Goal: Check status: Check status

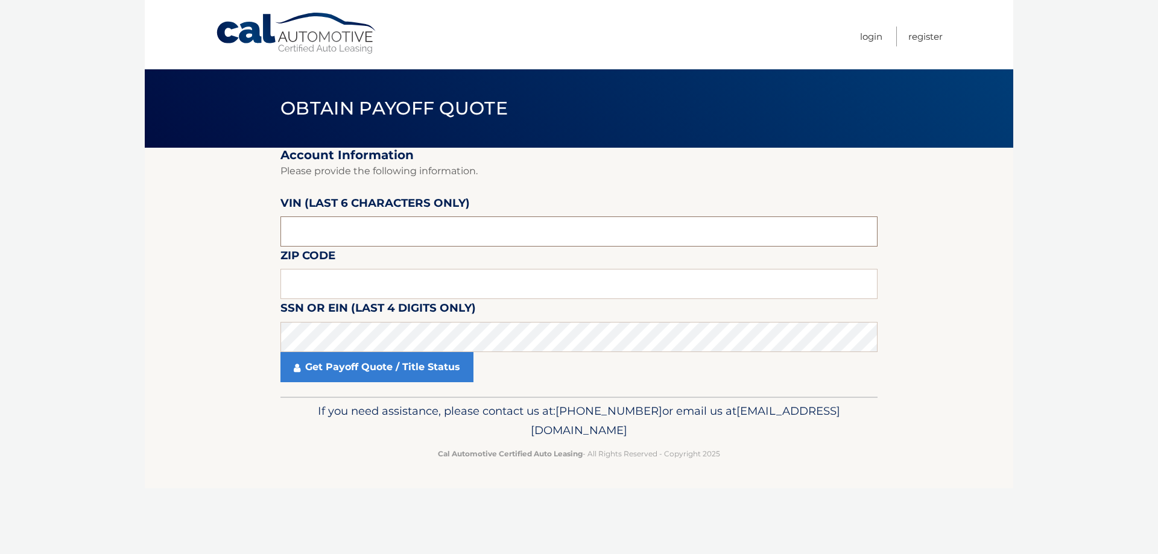
click at [339, 237] on input "text" at bounding box center [579, 232] width 597 height 30
type input "597046"
type input "16506"
click at [408, 369] on link "Get Payoff Quote / Title Status" at bounding box center [377, 367] width 193 height 30
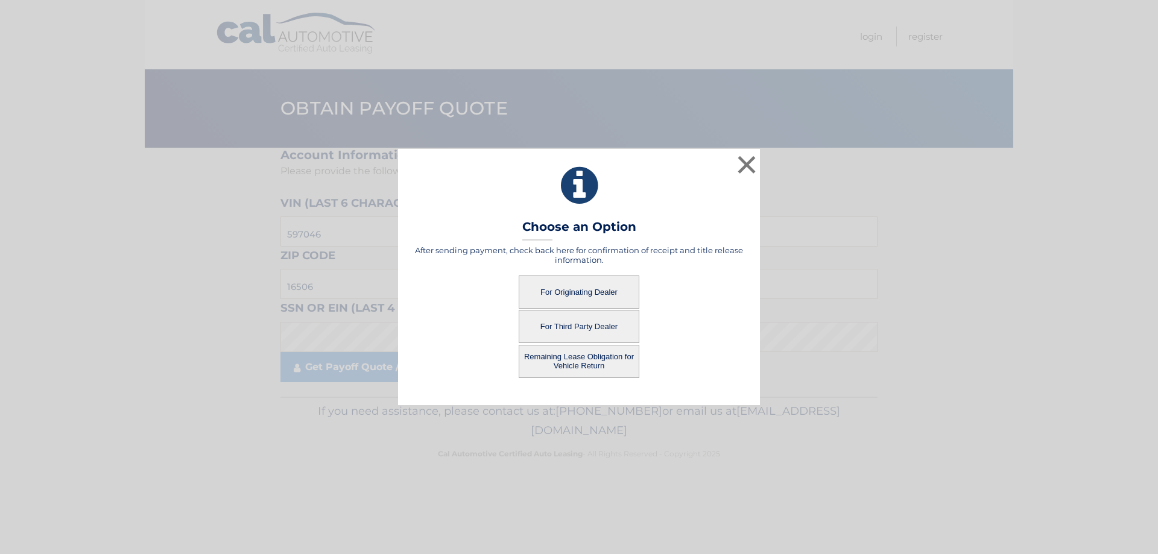
click at [597, 332] on button "For Third Party Dealer" at bounding box center [579, 326] width 121 height 33
click at [598, 335] on button "For Third Party Dealer" at bounding box center [579, 326] width 121 height 33
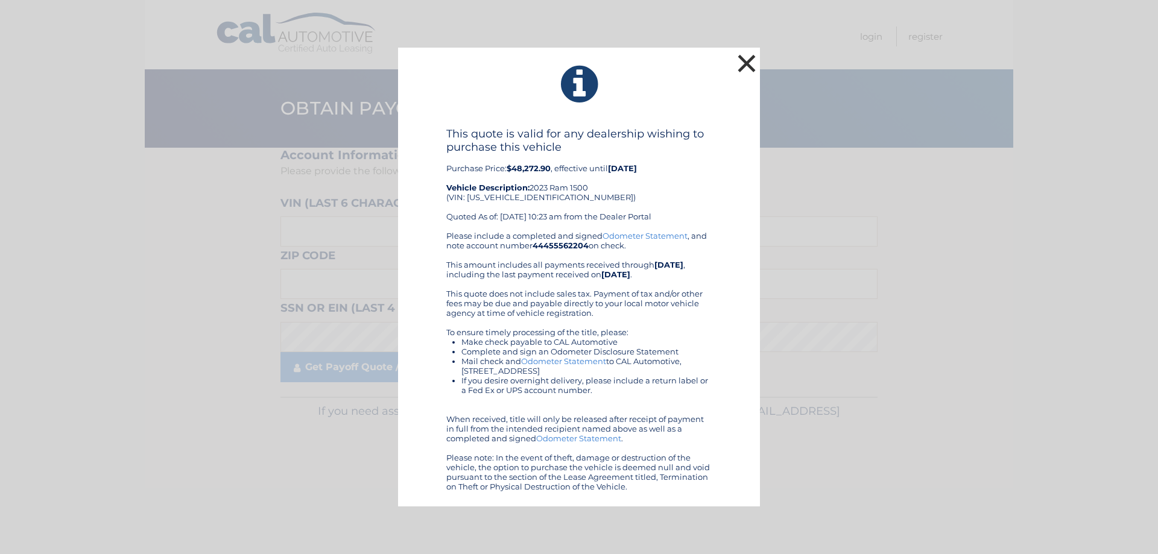
click at [749, 63] on button "×" at bounding box center [747, 63] width 24 height 24
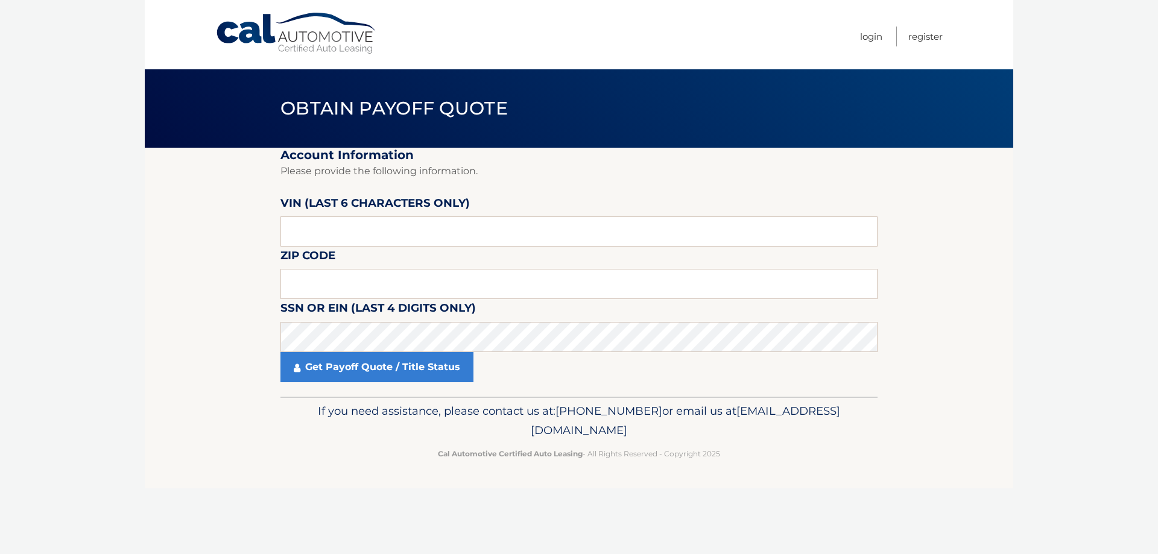
click at [444, 249] on fieldset "Account Information Please provide the following information. [PERSON_NAME] (la…" at bounding box center [579, 272] width 597 height 249
click at [441, 240] on input "text" at bounding box center [579, 232] width 597 height 30
type input "597046"
click at [404, 280] on input "text" at bounding box center [579, 284] width 597 height 30
type input "16506"
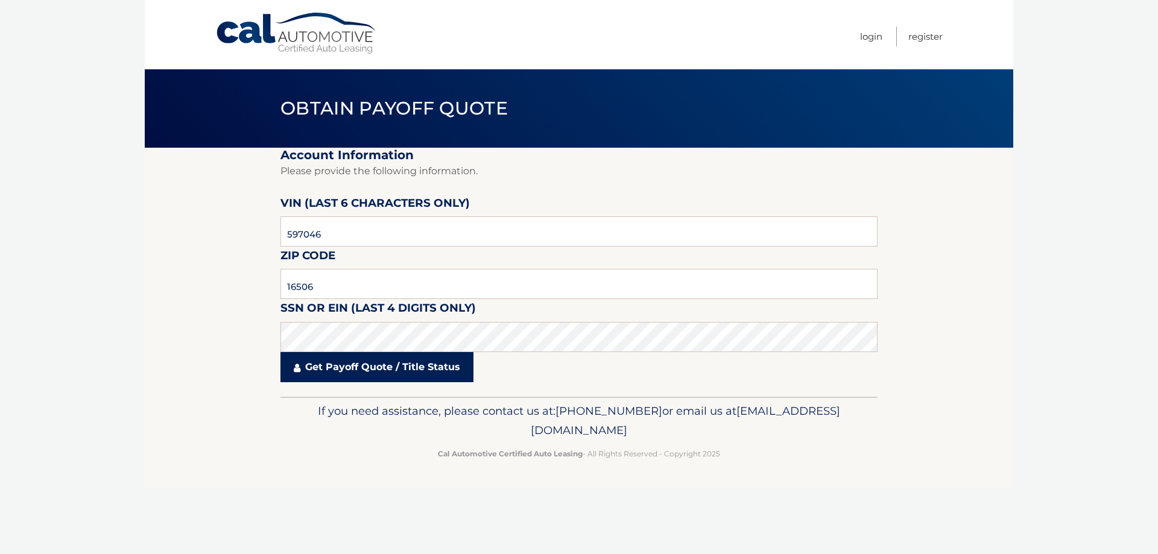
click at [382, 376] on link "Get Payoff Quote / Title Status" at bounding box center [377, 367] width 193 height 30
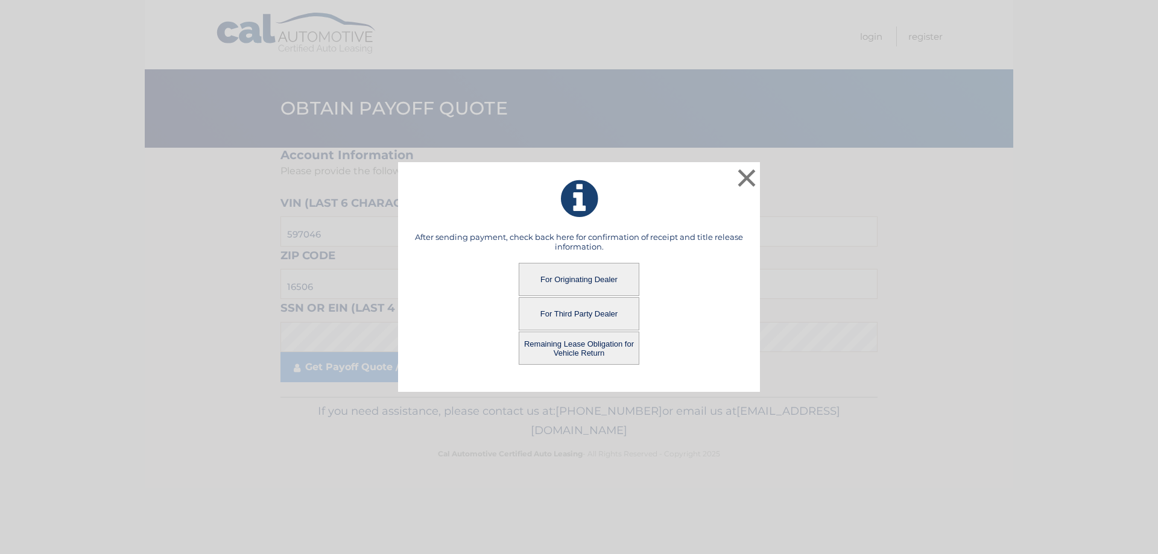
click at [604, 279] on button "For Originating Dealer" at bounding box center [579, 279] width 121 height 33
click at [617, 280] on button "For Originating Dealer" at bounding box center [579, 279] width 121 height 33
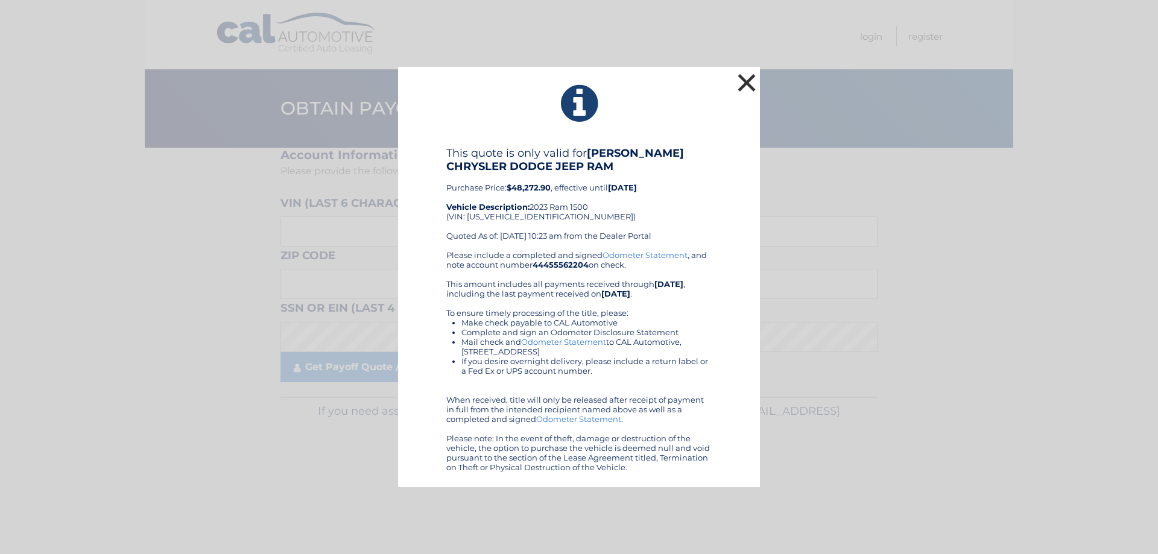
click at [743, 79] on button "×" at bounding box center [747, 83] width 24 height 24
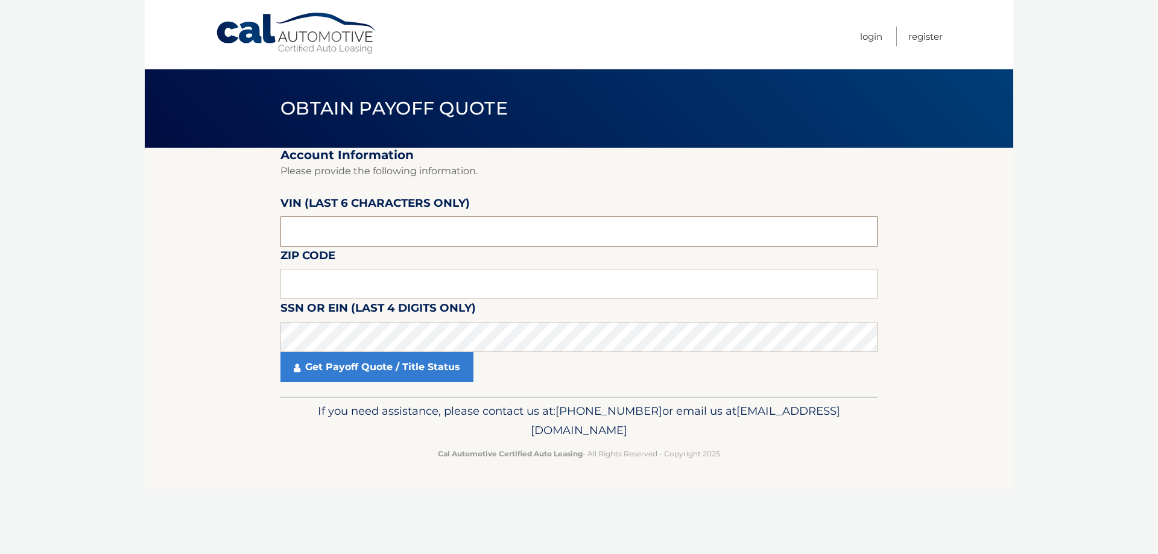
click at [357, 233] on input "text" at bounding box center [579, 232] width 597 height 30
type input "9*****"
type input "597046"
click at [427, 371] on link "Get Payoff Quote / Title Status" at bounding box center [377, 367] width 193 height 30
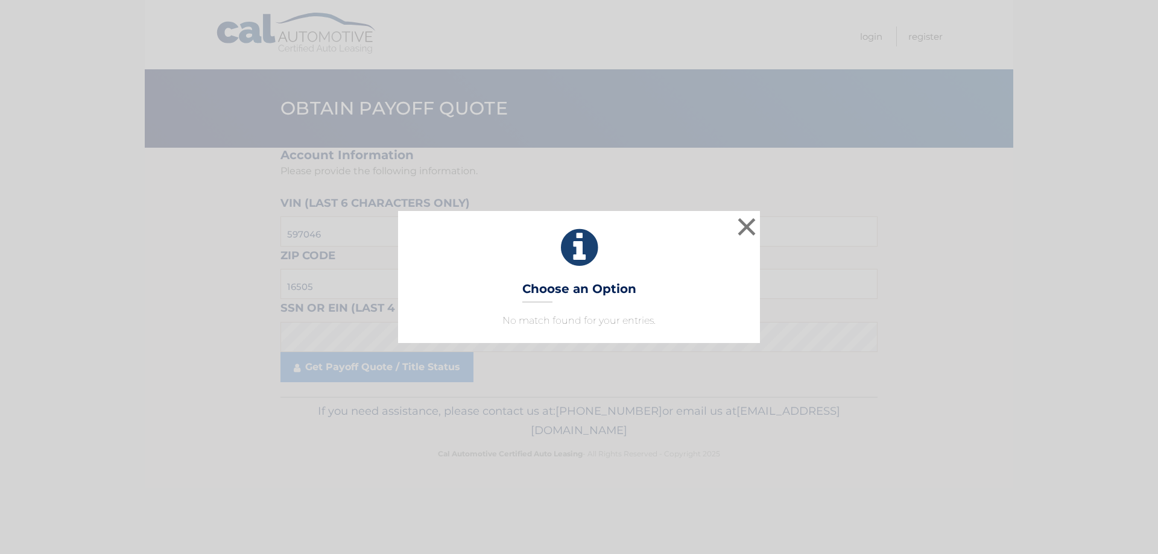
click at [732, 227] on icon at bounding box center [579, 247] width 332 height 43
click at [740, 227] on button "×" at bounding box center [747, 227] width 24 height 24
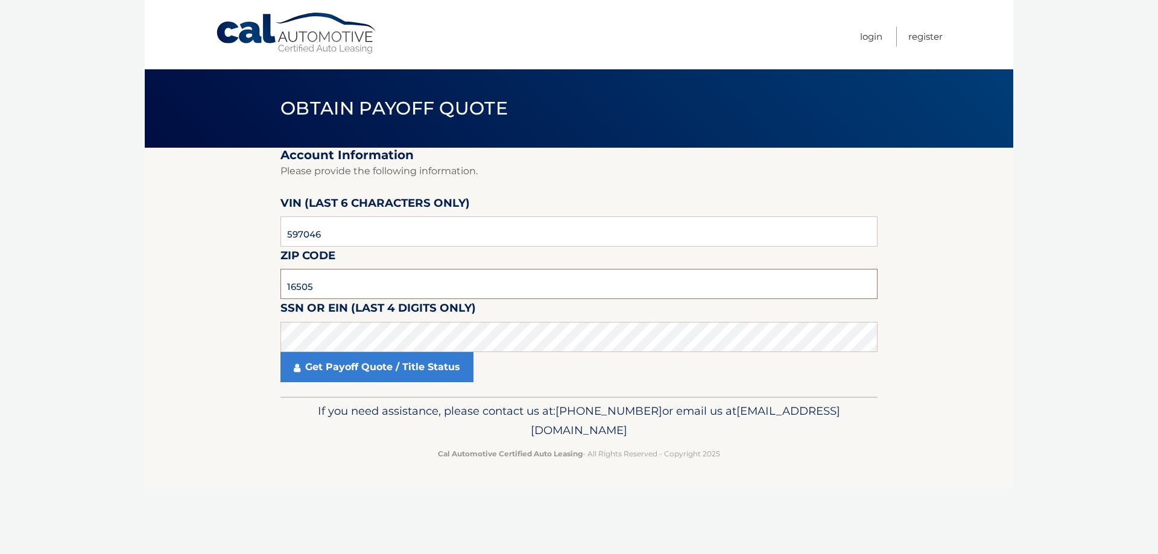
click at [340, 289] on input "16505" at bounding box center [579, 284] width 597 height 30
type input "16506"
click at [363, 355] on link "Get Payoff Quote / Title Status" at bounding box center [377, 367] width 193 height 30
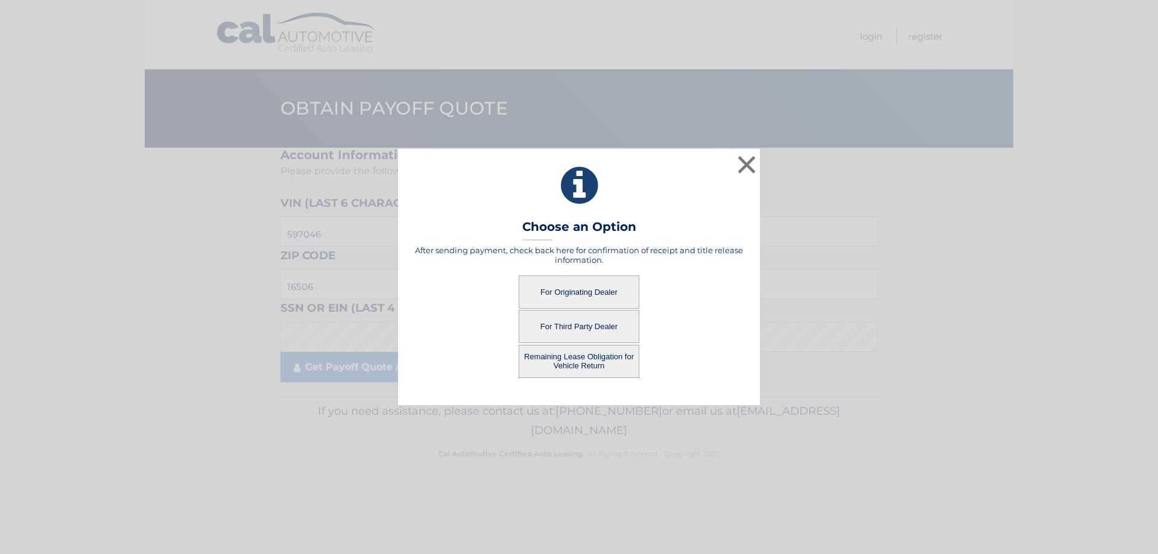
click at [578, 361] on button "Remaining Lease Obligation for Vehicle Return" at bounding box center [579, 361] width 121 height 33
click at [577, 363] on button "Remaining Lease Obligation for Vehicle Return" at bounding box center [579, 361] width 121 height 33
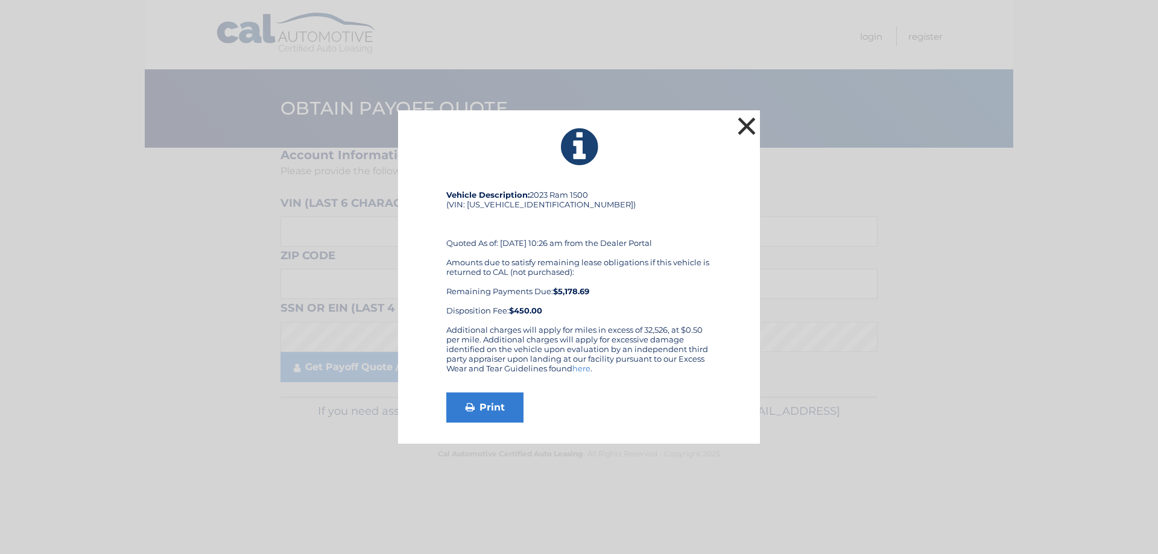
click at [744, 132] on button "×" at bounding box center [747, 126] width 24 height 24
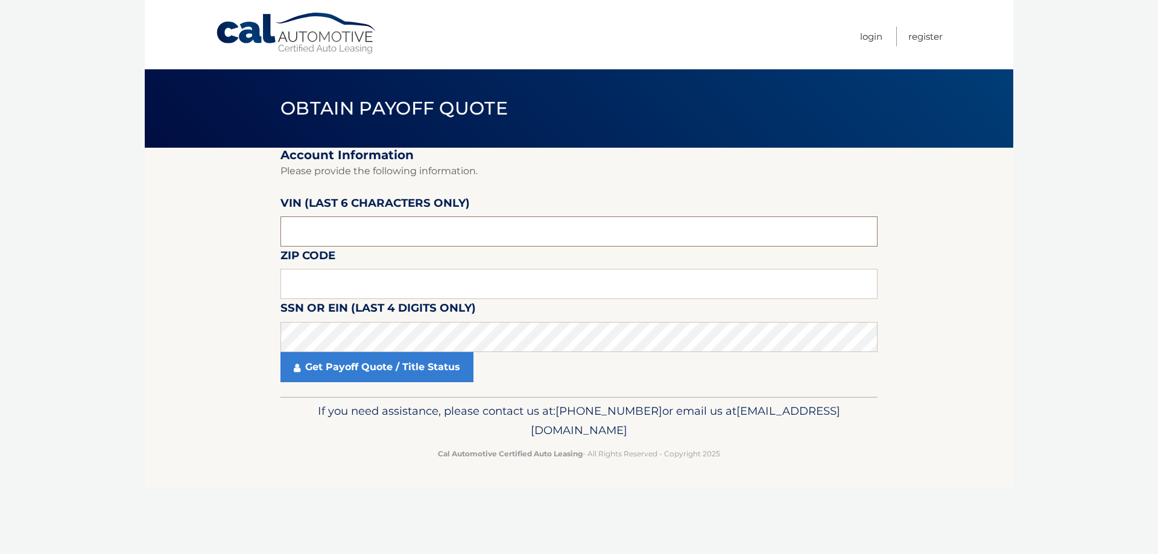
click at [485, 236] on input "text" at bounding box center [579, 232] width 597 height 30
type input "1*****"
type input "597046"
type input "16506"
click at [414, 375] on link "Get Payoff Quote / Title Status" at bounding box center [377, 367] width 193 height 30
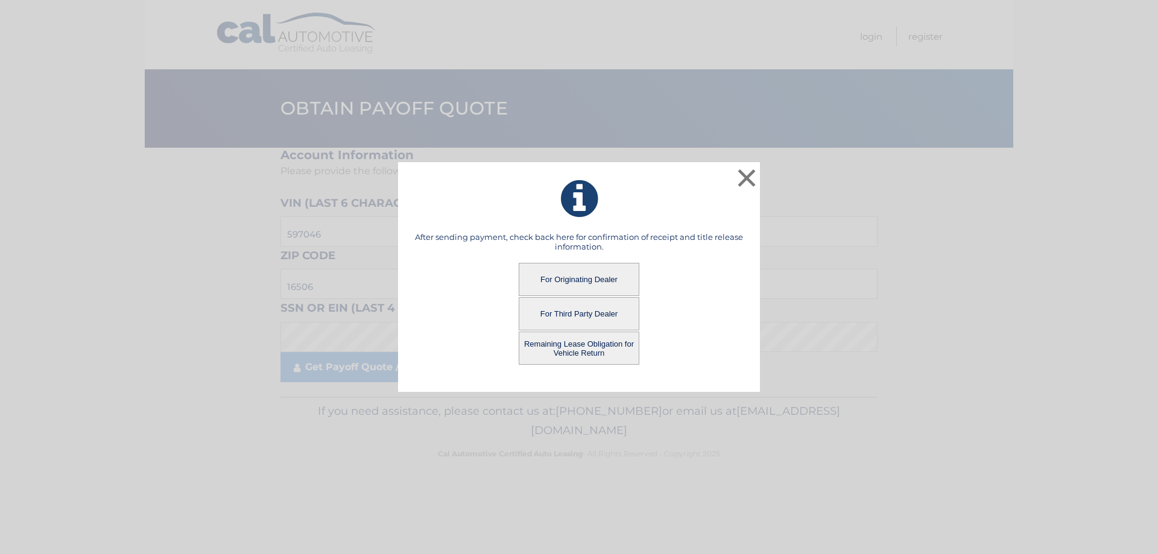
click at [586, 284] on button "For Originating Dealer" at bounding box center [579, 279] width 121 height 33
click at [573, 278] on button "For Originating Dealer" at bounding box center [579, 279] width 121 height 33
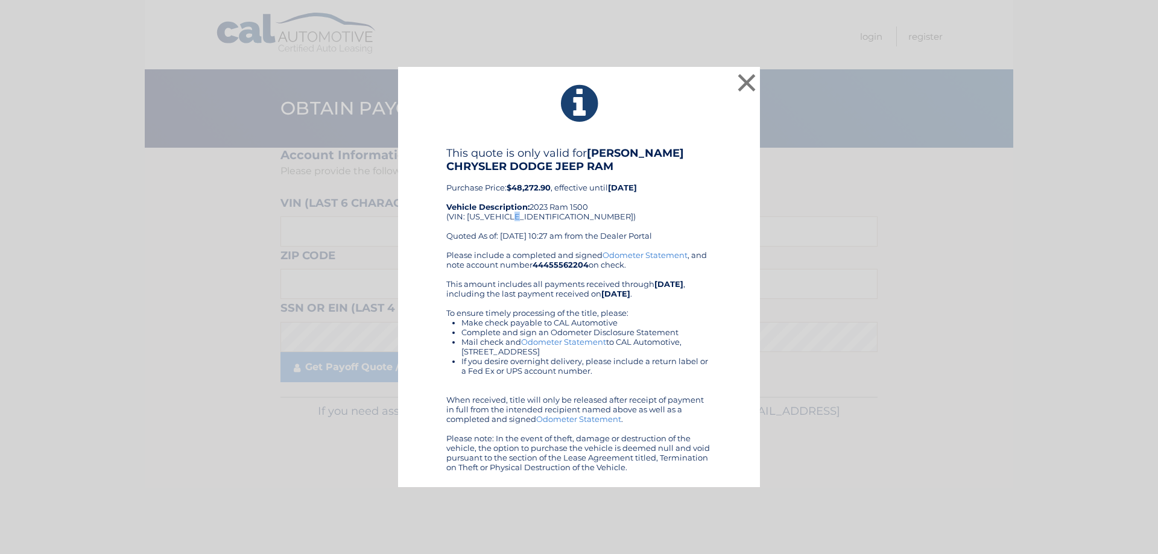
click at [521, 220] on div "This quote is only valid for [PERSON_NAME] CHRYSLER DODGE JEEP RAM Purchase Pri…" at bounding box center [578, 199] width 265 height 104
click at [522, 220] on div "This quote is only valid for [PERSON_NAME] CHRYSLER DODGE JEEP RAM Purchase Pri…" at bounding box center [578, 199] width 265 height 104
drag, startPoint x: 521, startPoint y: 220, endPoint x: 548, endPoint y: 219, distance: 27.8
click at [548, 219] on div "This quote is only valid for [PERSON_NAME] CHRYSLER DODGE JEEP RAM Purchase Pri…" at bounding box center [578, 199] width 265 height 104
copy div "597046"
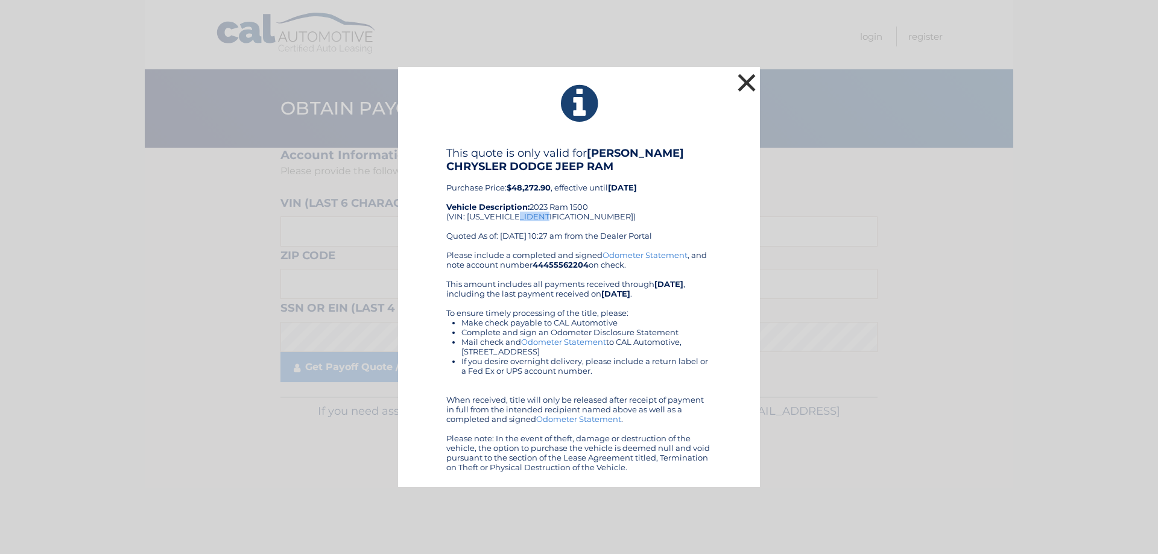
click at [754, 87] on button "×" at bounding box center [747, 83] width 24 height 24
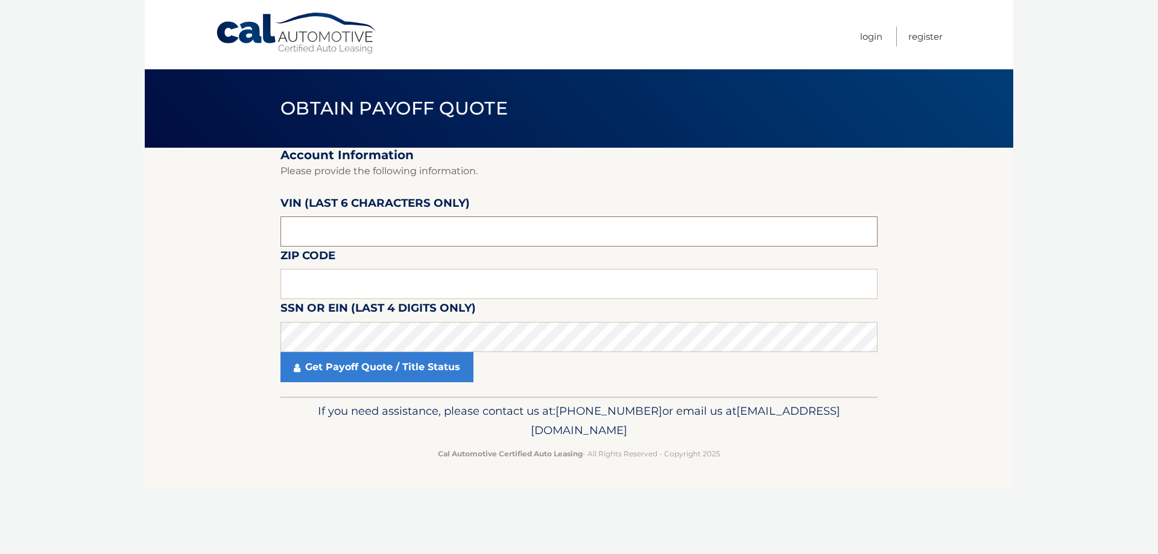
click at [358, 224] on input "text" at bounding box center [579, 232] width 597 height 30
click at [368, 287] on input "text" at bounding box center [579, 284] width 597 height 30
type input "16506"
click at [396, 362] on link "Get Payoff Quote / Title Status" at bounding box center [377, 367] width 193 height 30
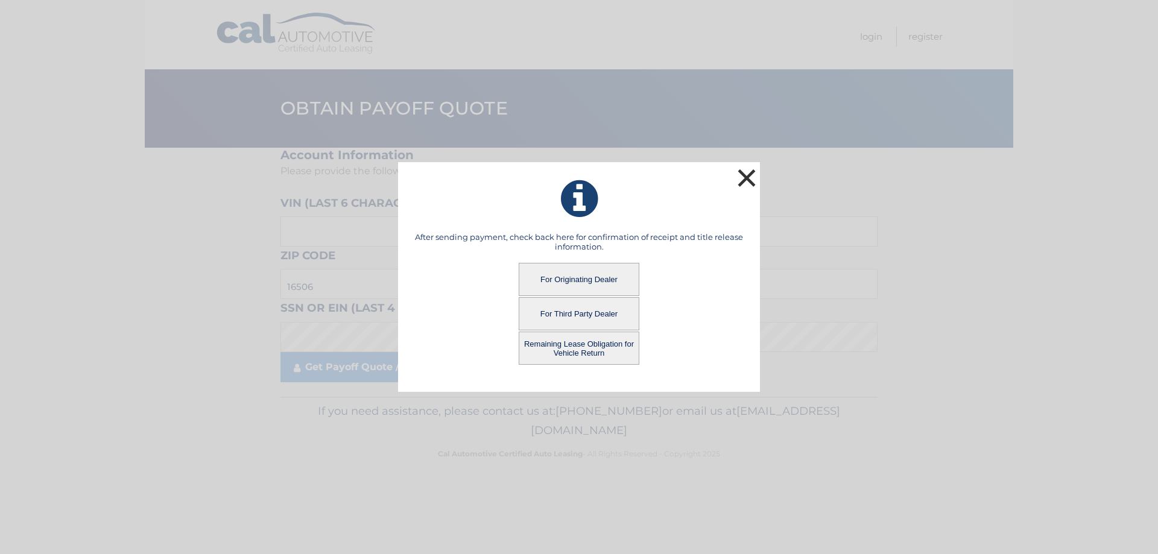
click at [738, 183] on button "×" at bounding box center [747, 178] width 24 height 24
